Goal: Register for event/course

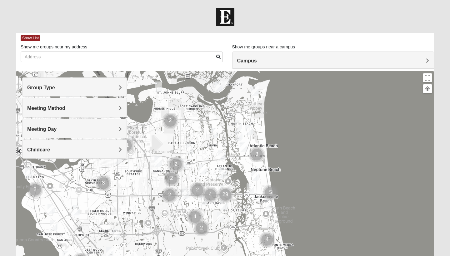
click at [68, 104] on div "Meeting Method" at bounding box center [74, 107] width 104 height 18
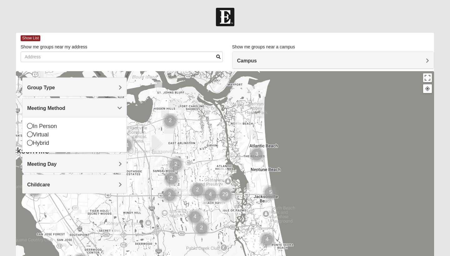
click at [44, 125] on div "In Person" at bounding box center [74, 126] width 95 height 8
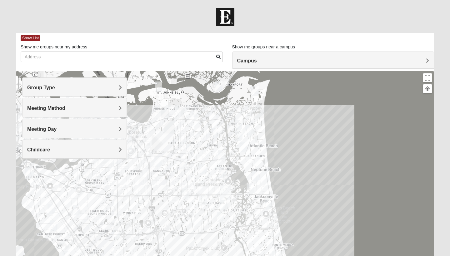
click at [81, 87] on h4 "Group Type" at bounding box center [74, 88] width 95 height 6
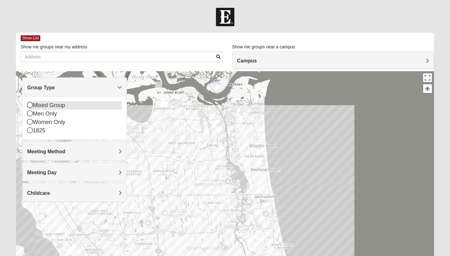
click at [54, 104] on div "Mixed Group" at bounding box center [74, 105] width 95 height 8
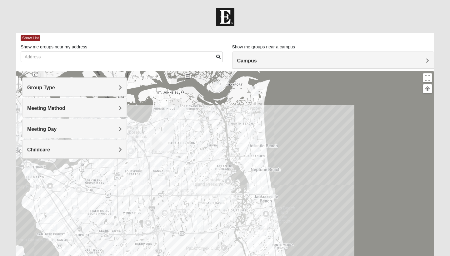
click at [113, 107] on h4 "Meeting Method" at bounding box center [74, 108] width 95 height 6
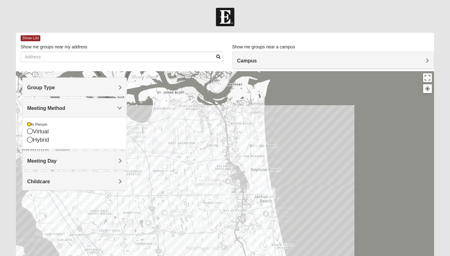
click at [113, 161] on h4 "Meeting Day" at bounding box center [74, 161] width 95 height 6
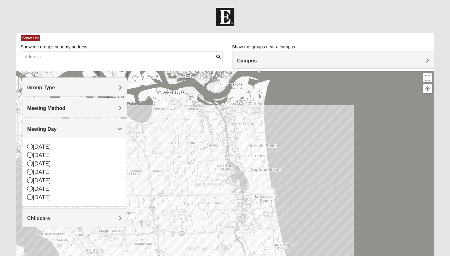
click at [57, 128] on span "Meeting Day" at bounding box center [41, 128] width 29 height 5
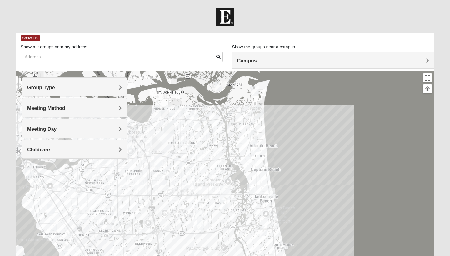
click at [117, 152] on div "Childcare" at bounding box center [74, 149] width 104 height 18
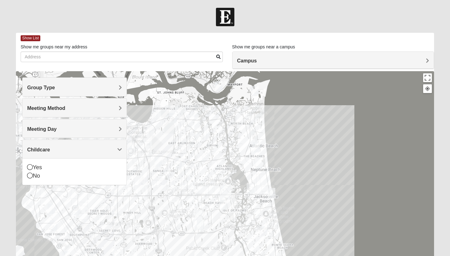
click at [50, 152] on span "Childcare" at bounding box center [38, 149] width 23 height 5
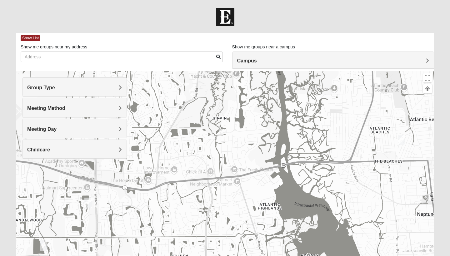
drag, startPoint x: 155, startPoint y: 110, endPoint x: 202, endPoint y: 149, distance: 61.0
click at [202, 149] on div at bounding box center [225, 196] width 418 height 250
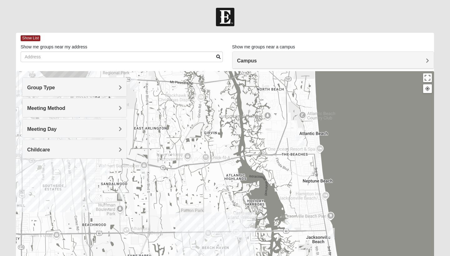
click at [301, 142] on img "Mixed Dennis 32233" at bounding box center [300, 141] width 7 height 10
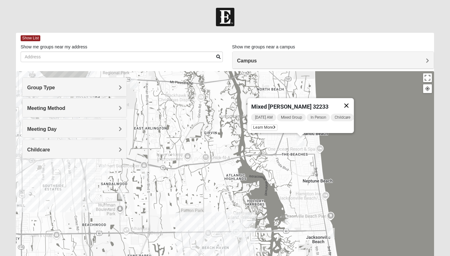
click at [348, 101] on button "Close" at bounding box center [346, 105] width 15 height 15
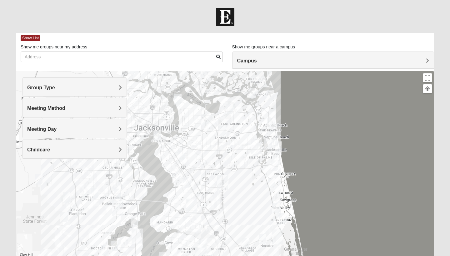
click at [204, 123] on img "Arlington" at bounding box center [206, 121] width 11 height 15
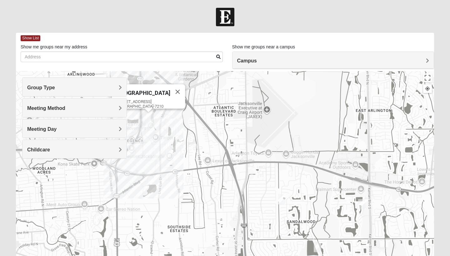
click at [361, 206] on img "Mixed Maytum 32224" at bounding box center [361, 204] width 7 height 10
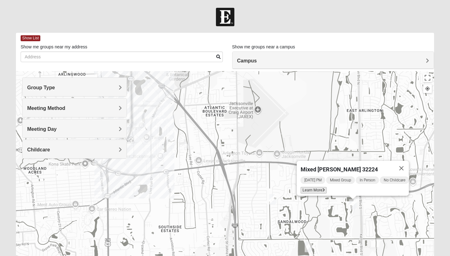
click at [312, 187] on span "Learn More" at bounding box center [313, 190] width 26 height 7
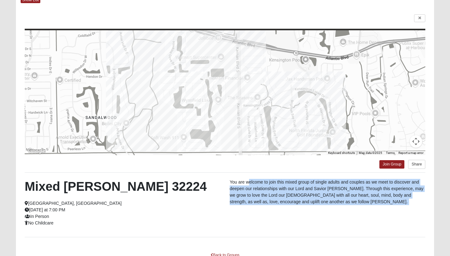
scroll to position [58, 0]
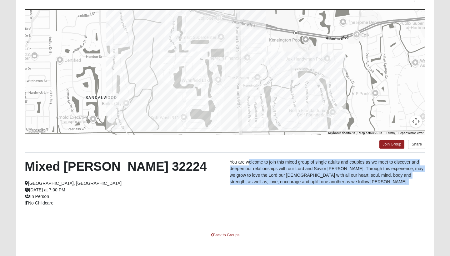
drag, startPoint x: 250, startPoint y: 222, endPoint x: 251, endPoint y: 253, distance: 31.3
click at [251, 253] on div "← Move left → Move right ↑ Move up ↓ Move down + Zoom in - Zoom out Home Jump l…" at bounding box center [225, 121] width 418 height 271
click at [243, 202] on div "Mixed [PERSON_NAME] 32224 [GEOGRAPHIC_DATA], [GEOGRAPHIC_DATA] [DATE] at 7:00 P…" at bounding box center [225, 185] width 410 height 52
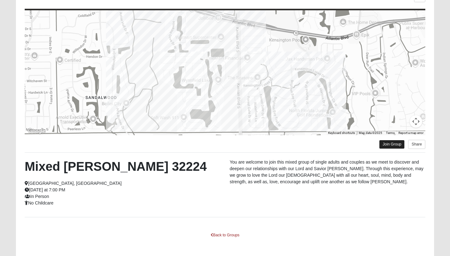
click at [391, 145] on link "Join Group" at bounding box center [391, 144] width 25 height 8
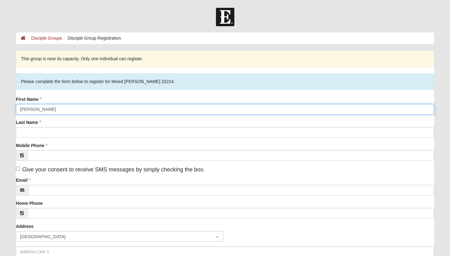
type input "[PERSON_NAME]"
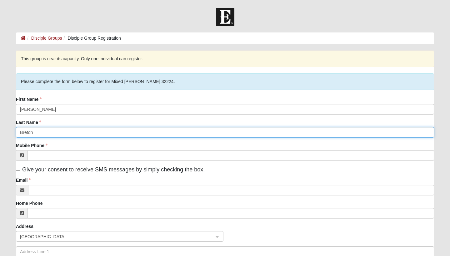
type input "Breton"
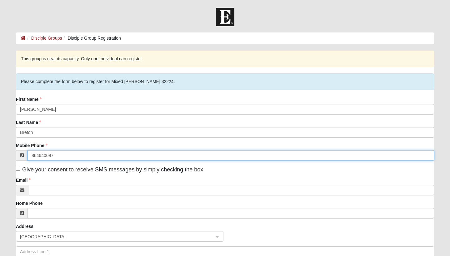
type input "[PHONE_NUMBER]"
click at [89, 156] on input "(864) 640-0976" at bounding box center [230, 155] width 406 height 11
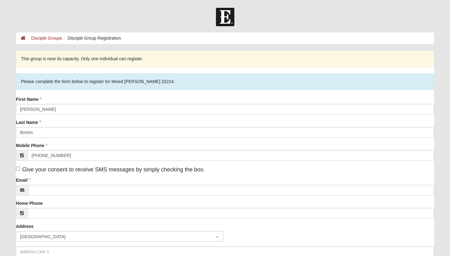
click at [18, 170] on input "Give your consent to receive SMS messages by simply checking the box." at bounding box center [18, 169] width 4 height 4
checkbox input "true"
click at [40, 196] on div "First Name Laura Grace Last Name Breton Mobile Phone (864) 640-0976 Give your c…" at bounding box center [225, 194] width 418 height 196
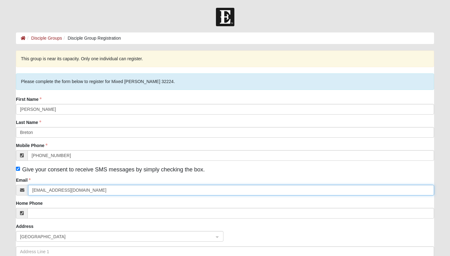
type input "bretonlaura470@gmail.com"
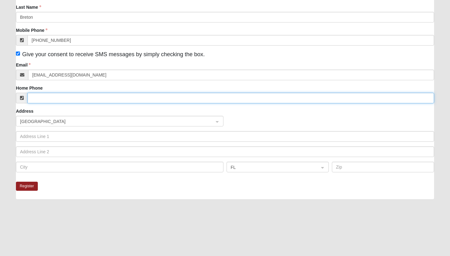
drag, startPoint x: 67, startPoint y: 216, endPoint x: 67, endPoint y: 254, distance: 38.4
click at [67, 254] on div "This group is near its capacity. Only one individual can register. Please compl…" at bounding box center [225, 101] width 418 height 333
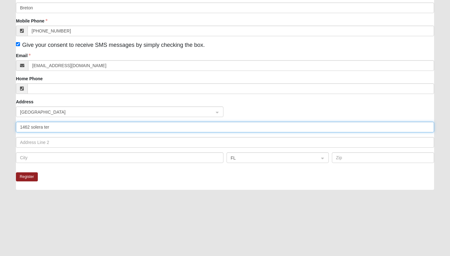
type input "1462 solera ter"
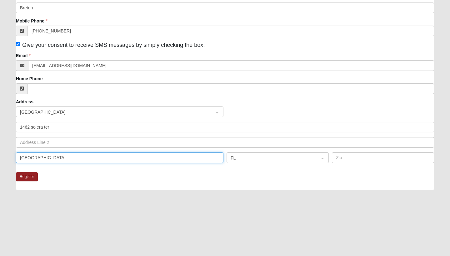
type input "jacksonville"
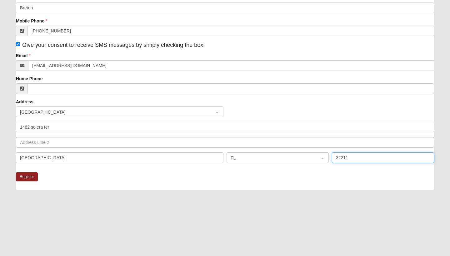
type input "32211"
click at [310, 223] on div at bounding box center [225, 227] width 418 height 62
click at [31, 175] on button "Register" at bounding box center [27, 176] width 22 height 9
